Goal: Book appointment/travel/reservation

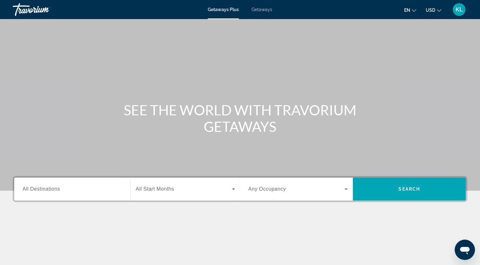
click at [76, 182] on div "Search widget" at bounding box center [73, 189] width 100 height 18
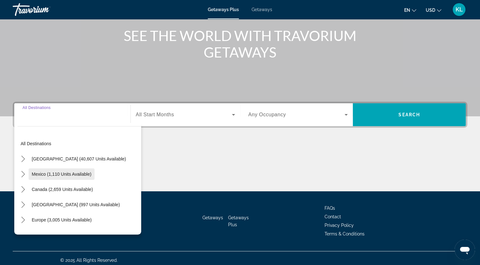
scroll to position [78, 0]
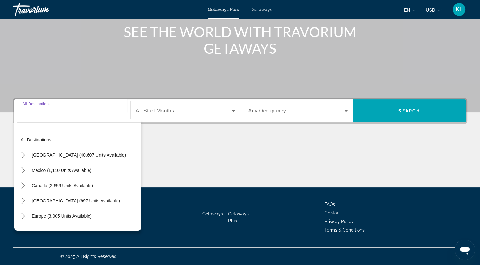
click at [25, 113] on input "Destination All Destinations" at bounding box center [73, 111] width 100 height 8
click at [32, 157] on span "[GEOGRAPHIC_DATA] (40,607 units available)" at bounding box center [79, 154] width 94 height 5
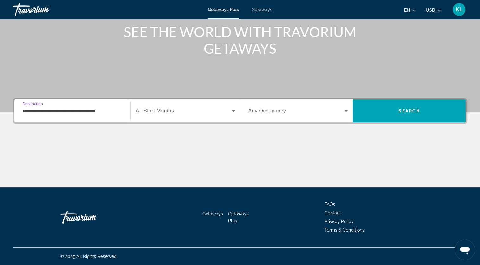
click at [47, 110] on input "**********" at bounding box center [73, 111] width 100 height 8
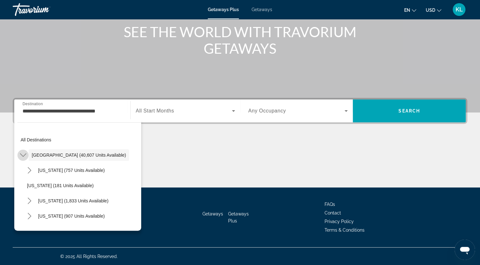
click at [24, 154] on icon "Toggle United States (40,607 units available) submenu" at bounding box center [23, 155] width 6 height 6
click at [24, 154] on icon "Toggle United States (40,607 units available) submenu" at bounding box center [22, 155] width 3 height 6
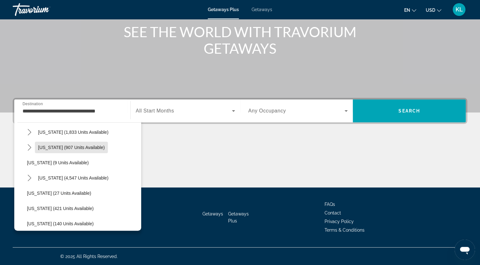
scroll to position [70, 0]
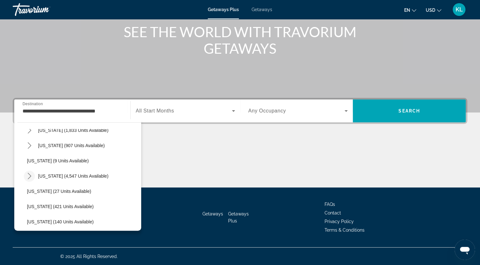
click at [30, 175] on icon "Toggle Florida (4,547 units available) submenu" at bounding box center [29, 176] width 6 height 6
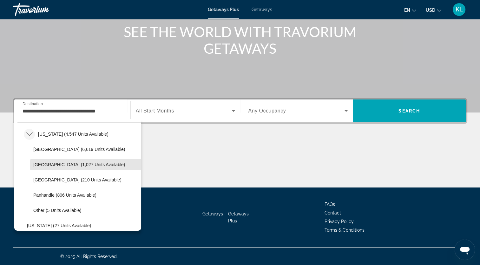
scroll to position [112, 0]
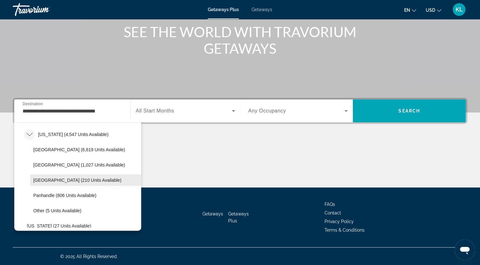
click at [79, 181] on span "[GEOGRAPHIC_DATA] (210 units available)" at bounding box center [77, 179] width 88 height 5
type input "**********"
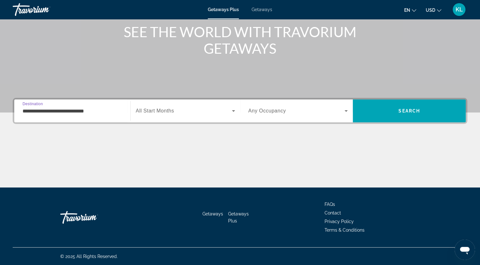
click at [188, 113] on span "Search widget" at bounding box center [184, 111] width 96 height 8
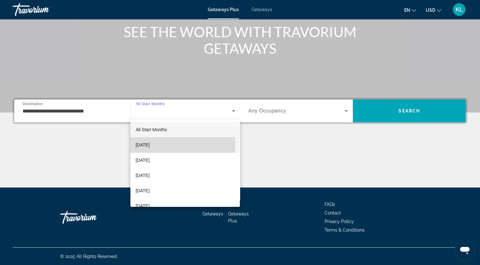
click at [150, 145] on span "[DATE]" at bounding box center [143, 145] width 14 height 8
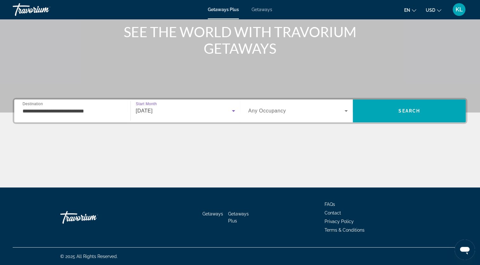
click at [312, 114] on span "Search widget" at bounding box center [297, 111] width 97 height 8
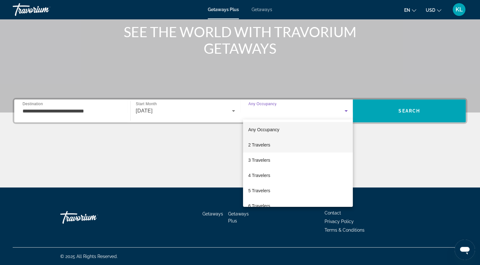
click at [264, 147] on span "2 Travelers" at bounding box center [259, 145] width 22 height 8
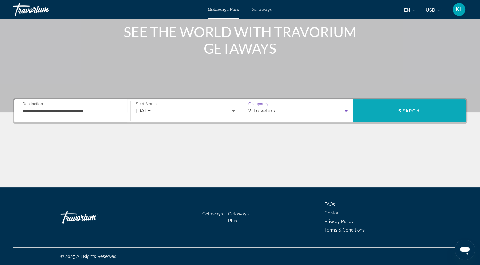
click at [399, 107] on span "Search" at bounding box center [409, 110] width 113 height 15
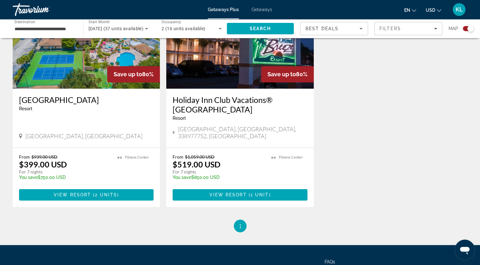
scroll to position [546, 0]
